Goal: Information Seeking & Learning: Check status

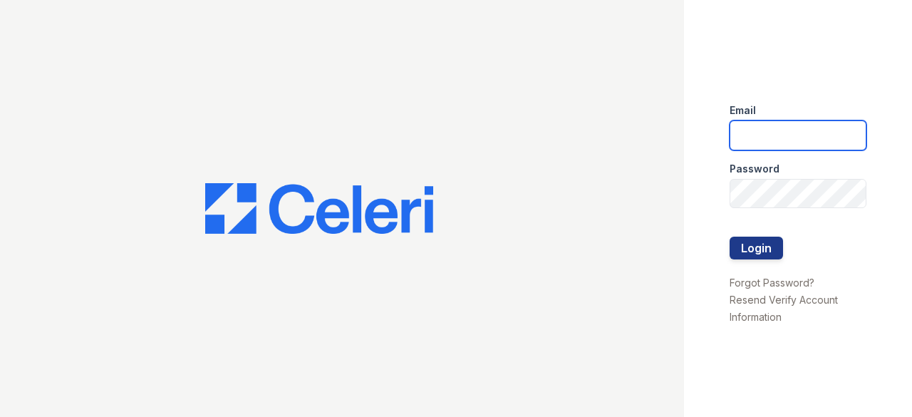
click at [766, 143] on input "email" at bounding box center [798, 135] width 137 height 30
type input "[EMAIL_ADDRESS][DOMAIN_NAME]"
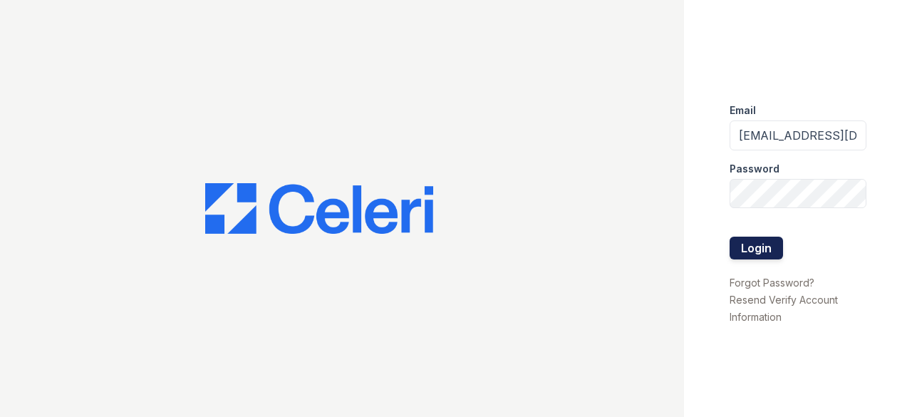
click at [749, 254] on button "Login" at bounding box center [756, 248] width 53 height 23
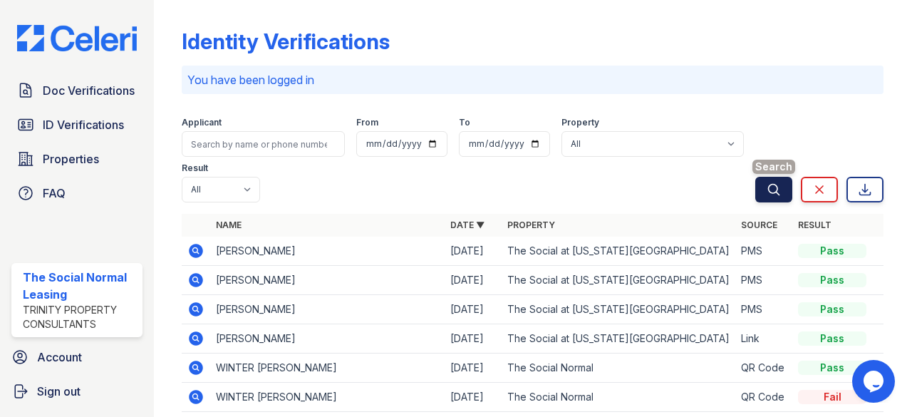
click at [767, 183] on icon "submit" at bounding box center [774, 189] width 14 height 14
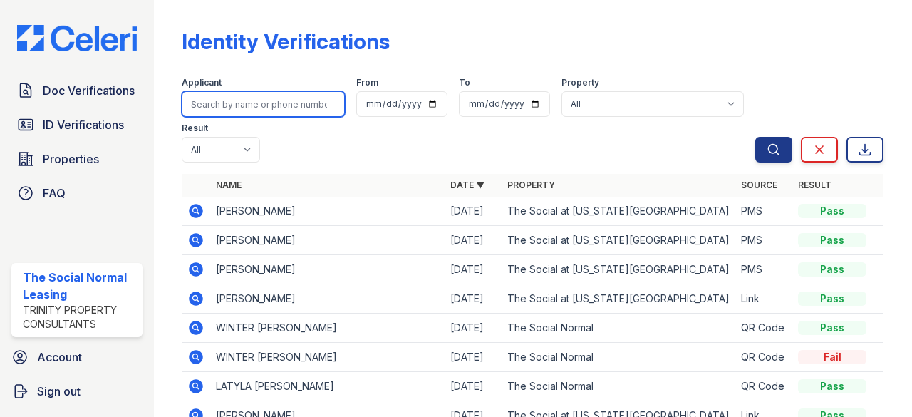
click at [233, 106] on input "search" at bounding box center [263, 104] width 163 height 26
type input "[PERSON_NAME]"
click at [756, 137] on button "Search" at bounding box center [774, 150] width 37 height 26
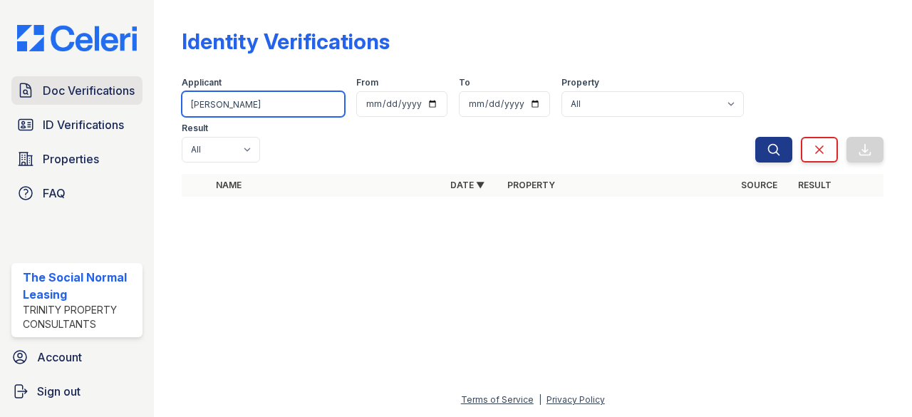
drag, startPoint x: 272, startPoint y: 109, endPoint x: 70, endPoint y: 91, distance: 202.6
click at [70, 91] on div "Doc Verifications ID Verifications Properties FAQ The Social Normal Leasing Tri…" at bounding box center [456, 208] width 912 height 417
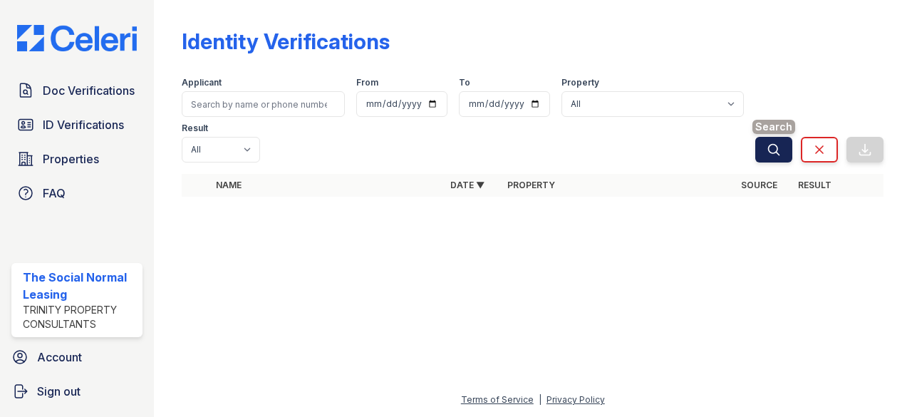
click at [777, 146] on icon "submit" at bounding box center [774, 149] width 11 height 11
